Goal: Task Accomplishment & Management: Complete application form

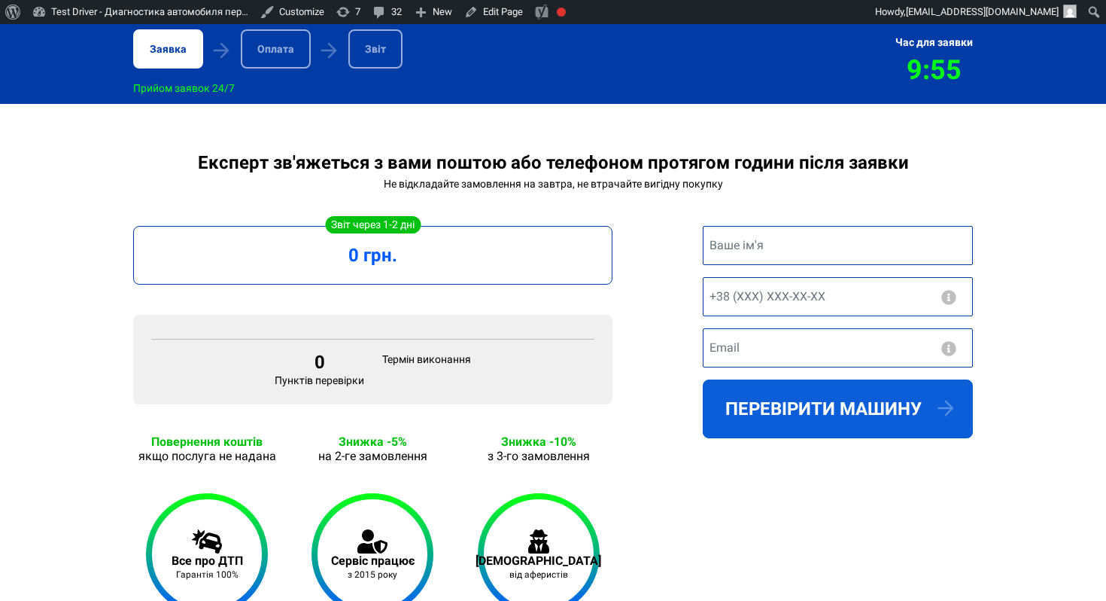
scroll to position [222, 0]
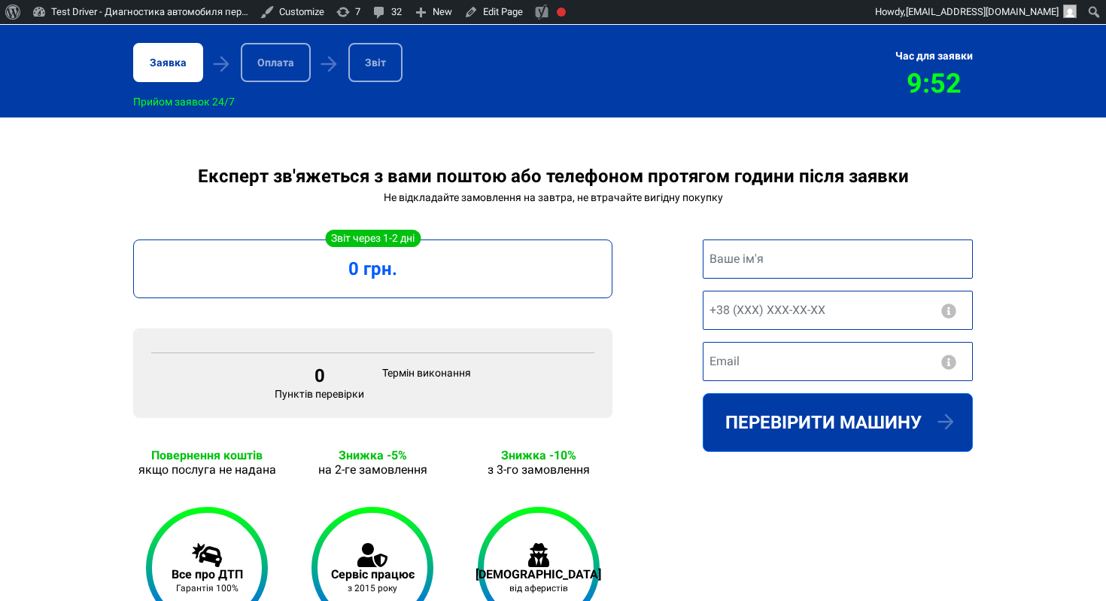
click at [146, 67] on div "Заявка" at bounding box center [168, 62] width 70 height 39
click at [164, 67] on div "Заявка" at bounding box center [168, 62] width 70 height 39
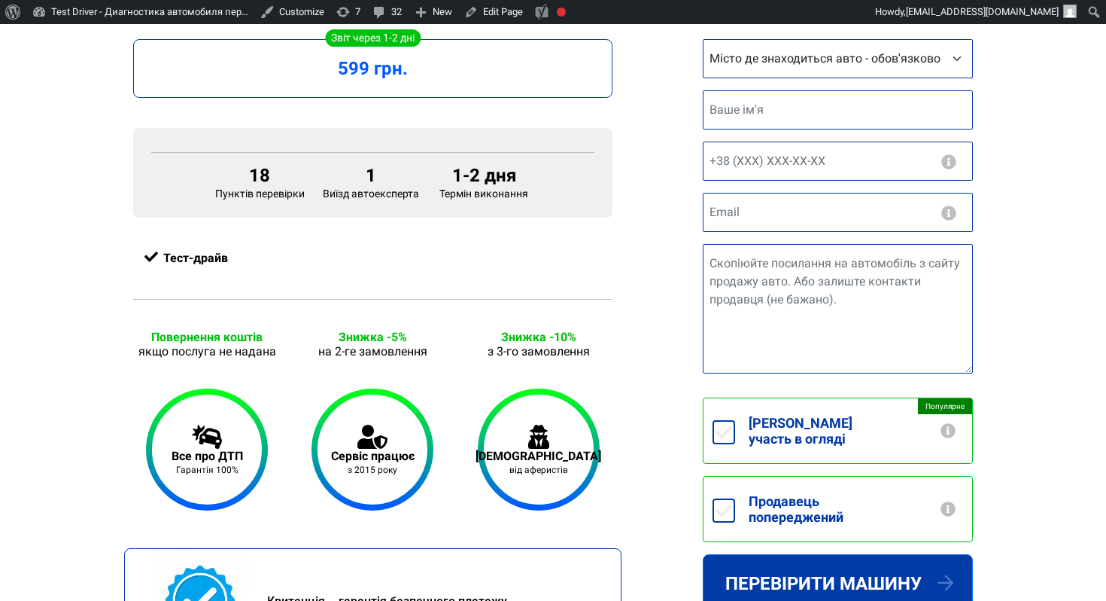
scroll to position [420, 0]
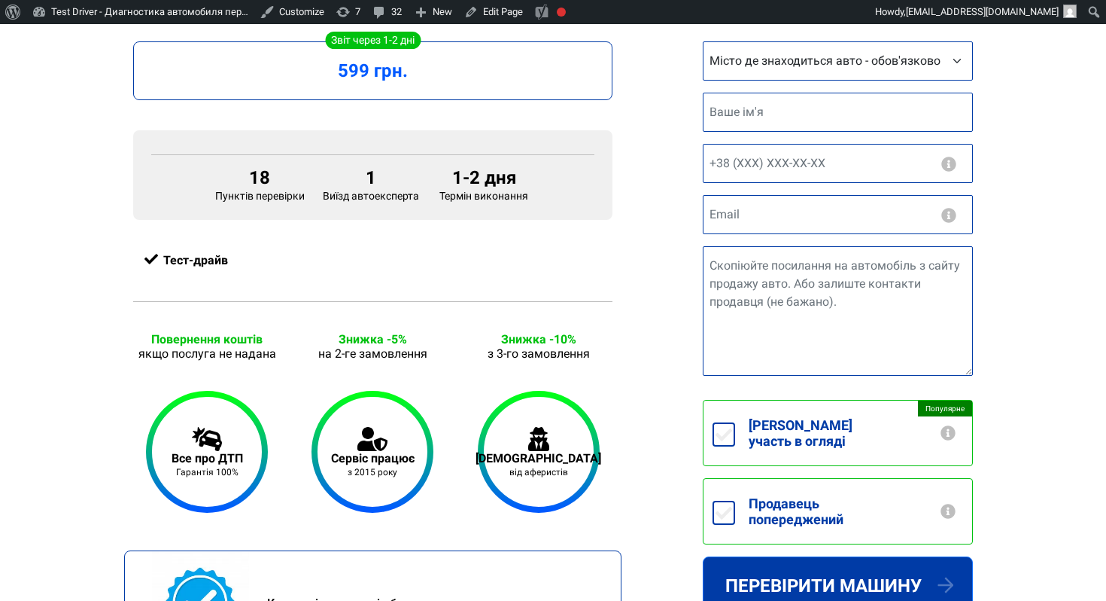
click at [835, 449] on label "Беру участь в огляді +100грн" at bounding box center [853, 432] width 237 height 65
click at [735, 446] on input "Беру участь в огляді +100грн" at bounding box center [724, 434] width 23 height 24
click at [830, 443] on label "Беру участь в огляді +100грн" at bounding box center [853, 432] width 237 height 65
click at [735, 443] on input "Беру участь в огляді +100грн" at bounding box center [724, 434] width 23 height 24
click at [830, 443] on label "Беру участь в огляді +100грн" at bounding box center [853, 432] width 237 height 65
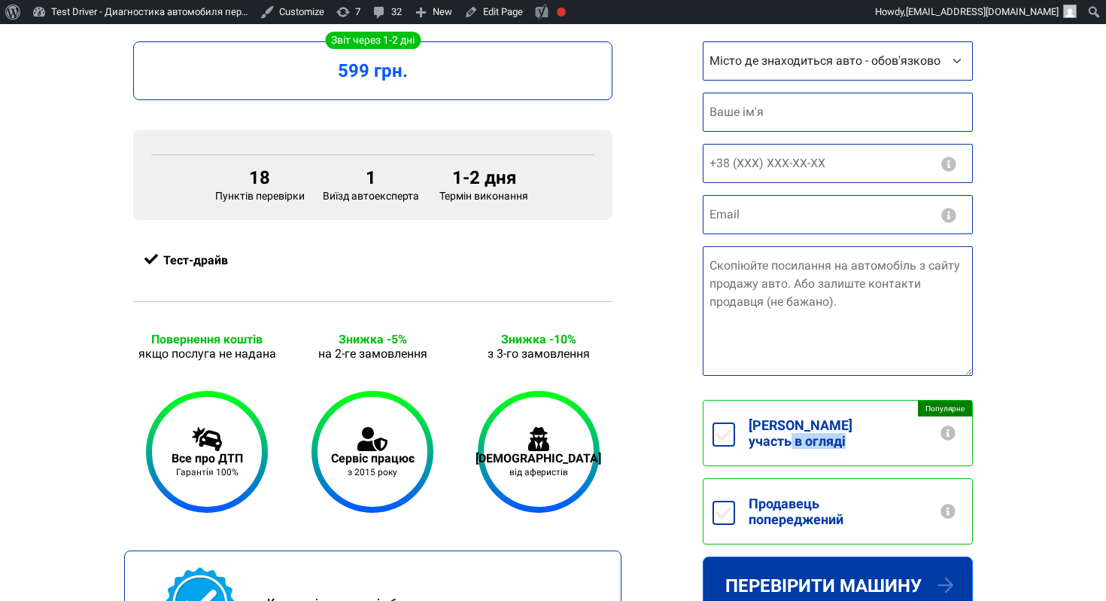
click at [735, 443] on input "Беру участь в огляді +100грн" at bounding box center [724, 434] width 23 height 24
click at [763, 419] on label "Беру участь в огляді +100грн" at bounding box center [853, 432] width 237 height 65
click at [735, 422] on input "Беру участь в огляді +100грн" at bounding box center [724, 434] width 23 height 24
click at [768, 433] on label "Беру участь в огляді +100грн" at bounding box center [853, 432] width 237 height 65
click at [735, 433] on input "Беру участь в огляді +100грн" at bounding box center [724, 434] width 23 height 24
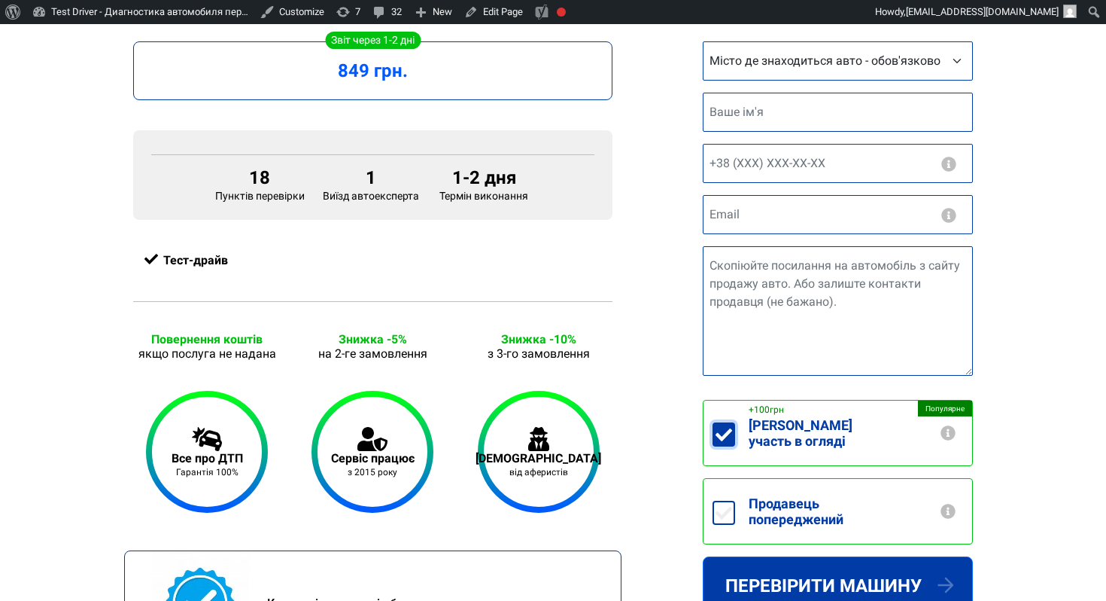
click at [724, 429] on input "Беру участь в огляді +100грн" at bounding box center [724, 434] width 23 height 24
checkbox input "true"
click at [525, 15] on link "Edit Page" at bounding box center [493, 12] width 71 height 24
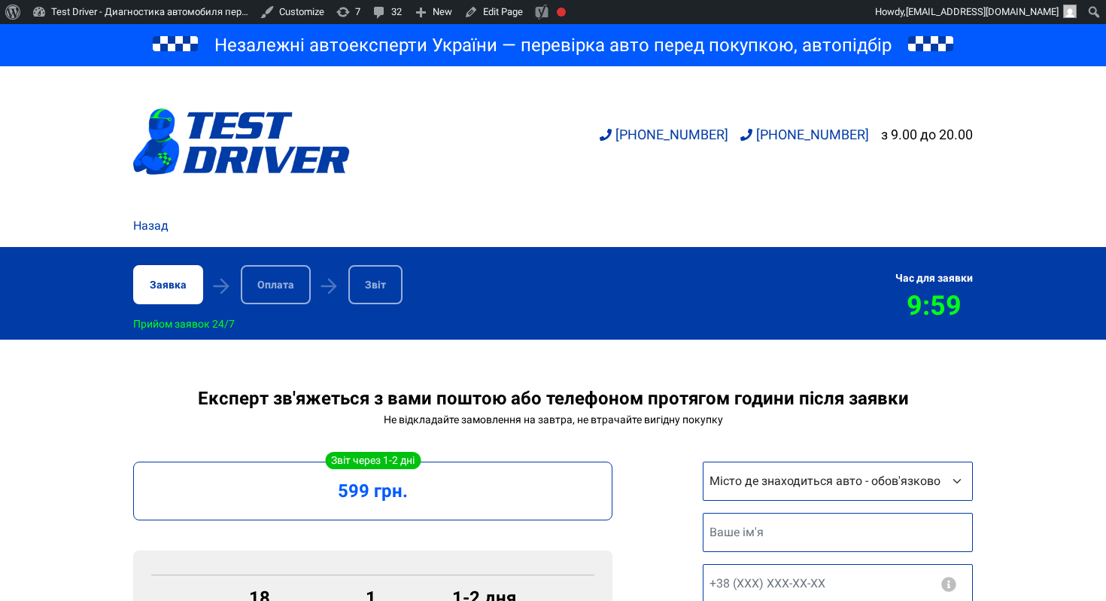
scroll to position [420, 0]
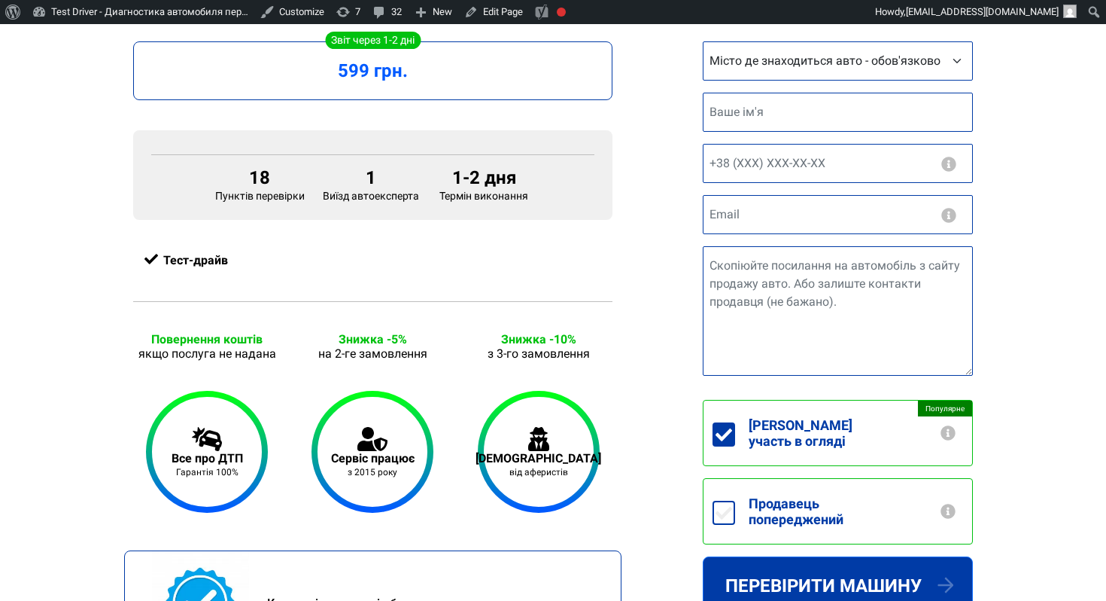
click at [791, 421] on label "Беру участь в огляді +100грн" at bounding box center [853, 432] width 237 height 65
click at [735, 422] on input "Беру участь в огляді +100грн" at bounding box center [724, 434] width 23 height 24
click at [789, 436] on label "Беру участь в огляді +100грн" at bounding box center [853, 432] width 237 height 65
click at [735, 436] on input "Беру участь в огляді +100грн" at bounding box center [724, 434] width 23 height 24
checkbox input "true"
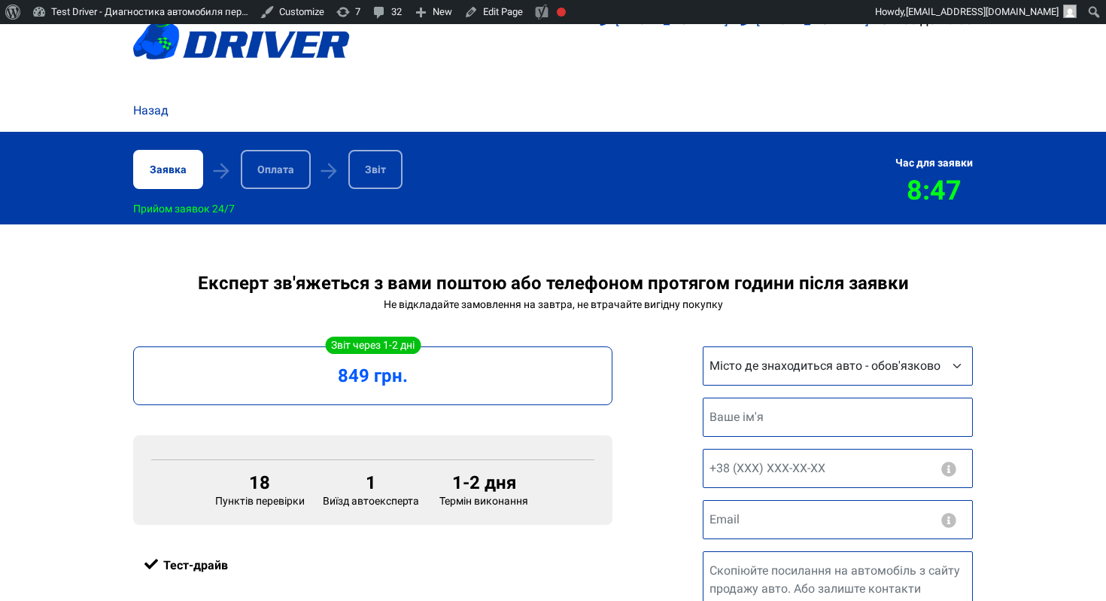
scroll to position [0, 0]
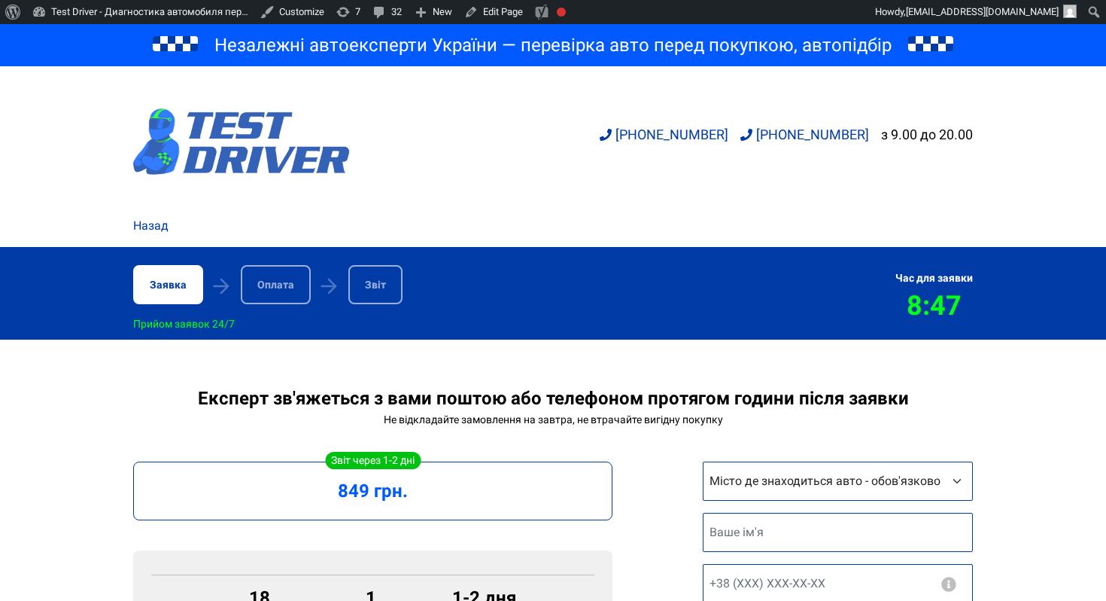
click at [265, 141] on img at bounding box center [241, 141] width 217 height 66
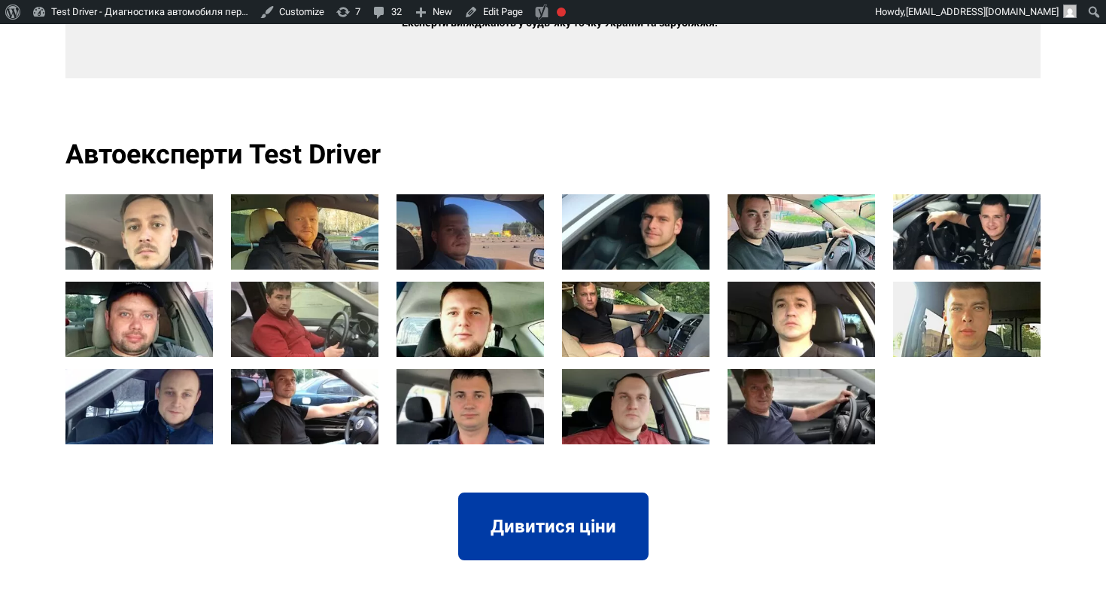
scroll to position [1498, 0]
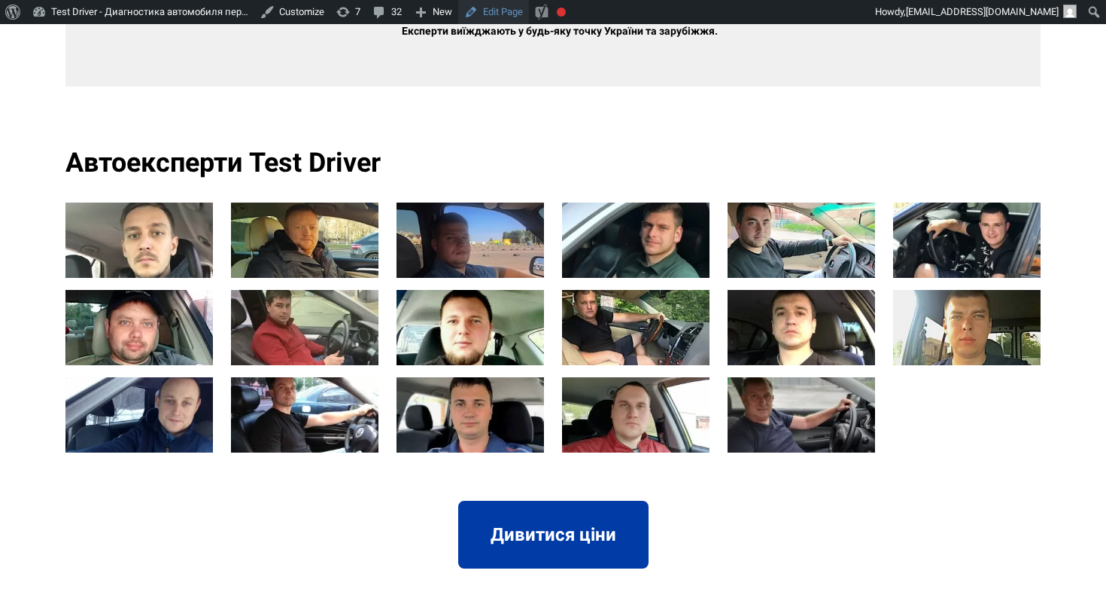
click at [529, 17] on link "Edit Page" at bounding box center [493, 12] width 71 height 24
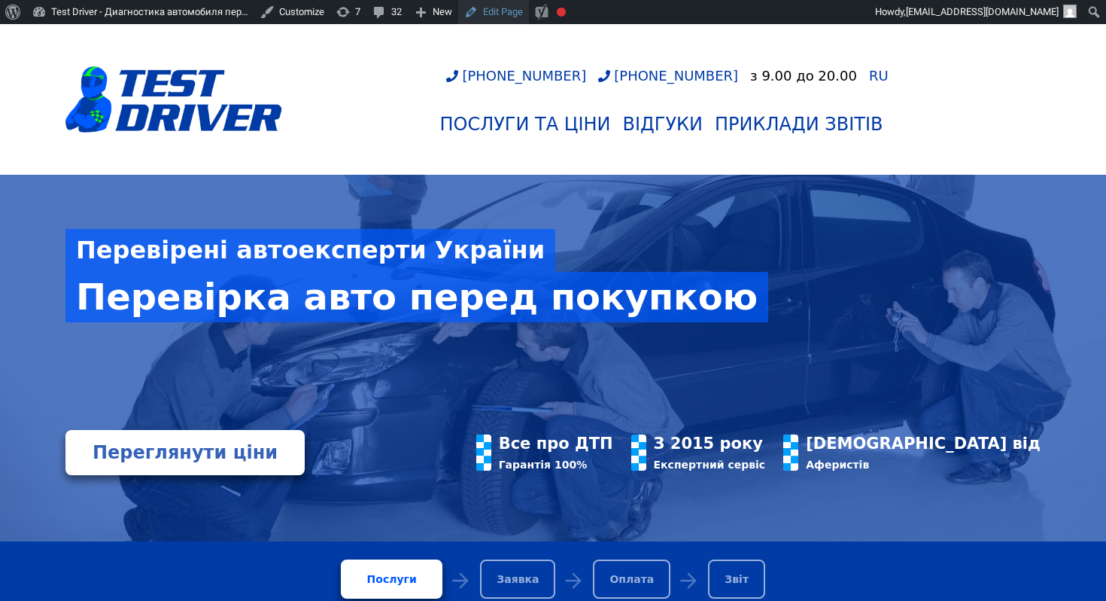
click at [510, 8] on link "Edit Page" at bounding box center [493, 12] width 71 height 24
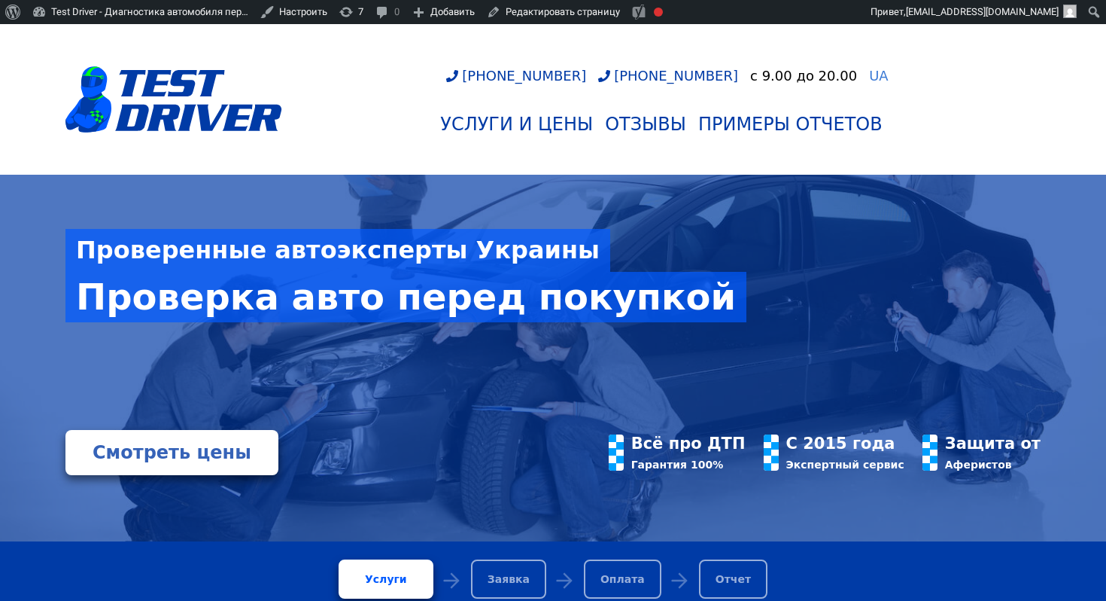
click at [869, 83] on span "UA" at bounding box center [879, 76] width 20 height 16
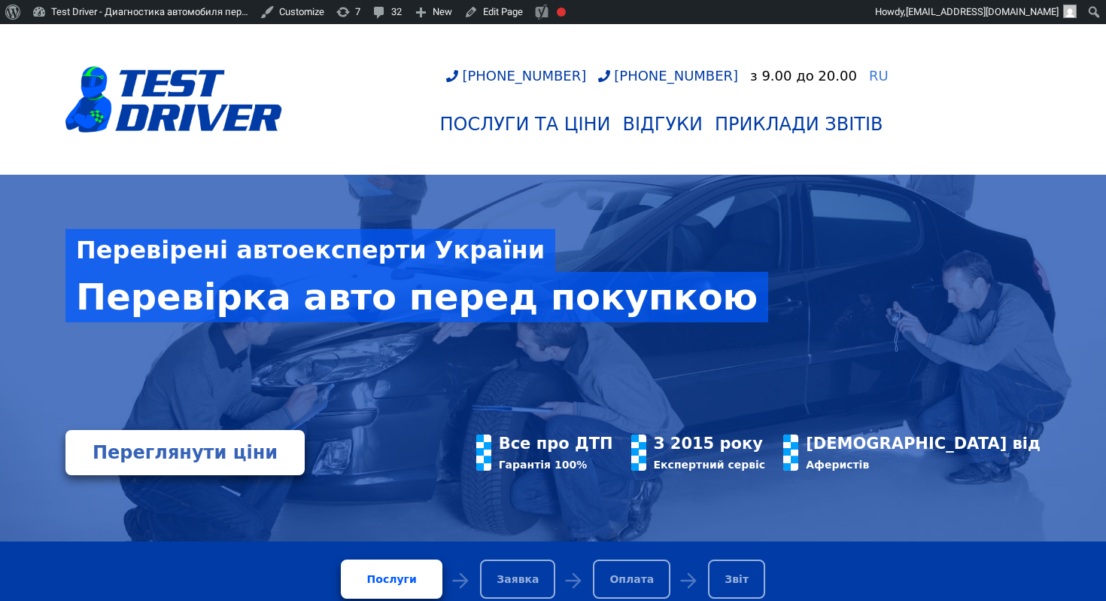
click at [869, 68] on span "RU" at bounding box center [879, 76] width 20 height 16
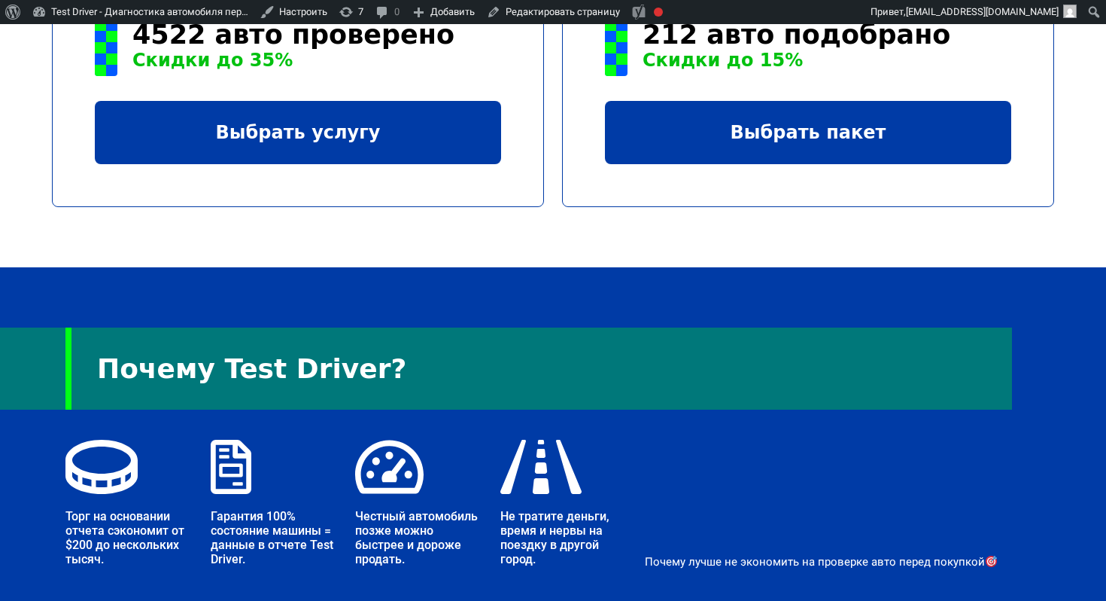
scroll to position [2578, 0]
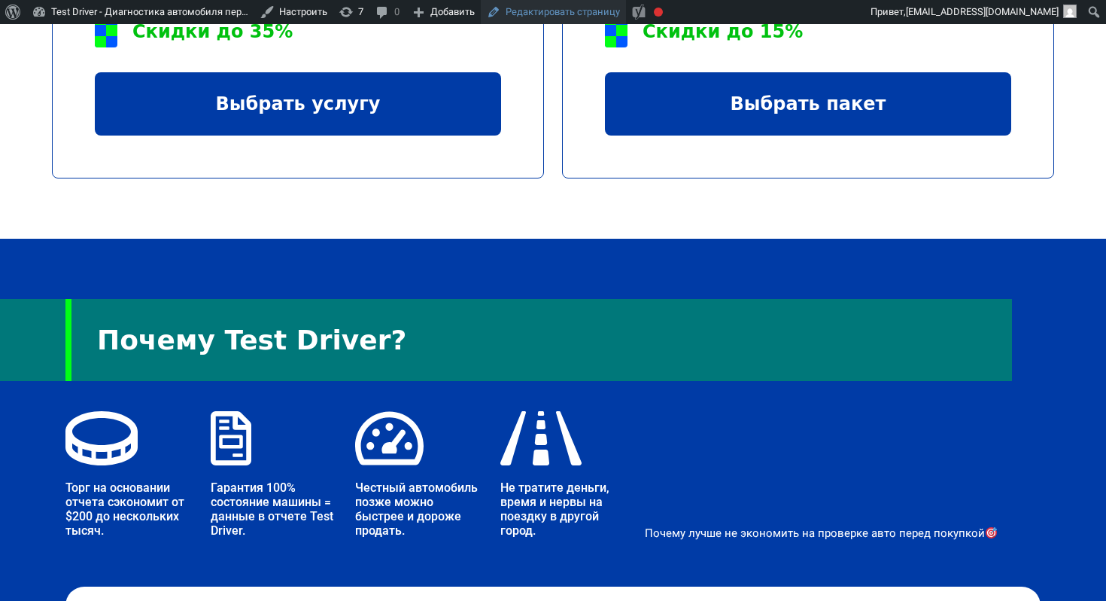
click at [532, 8] on link "Редактировать страницу" at bounding box center [553, 12] width 145 height 24
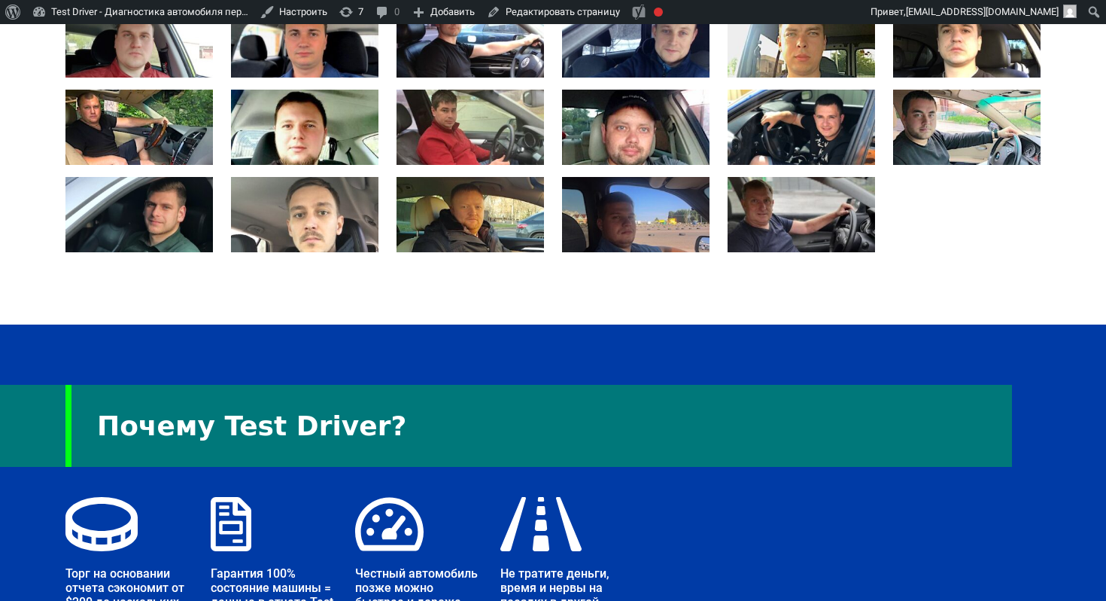
scroll to position [2031, 0]
